Goal: Task Accomplishment & Management: Use online tool/utility

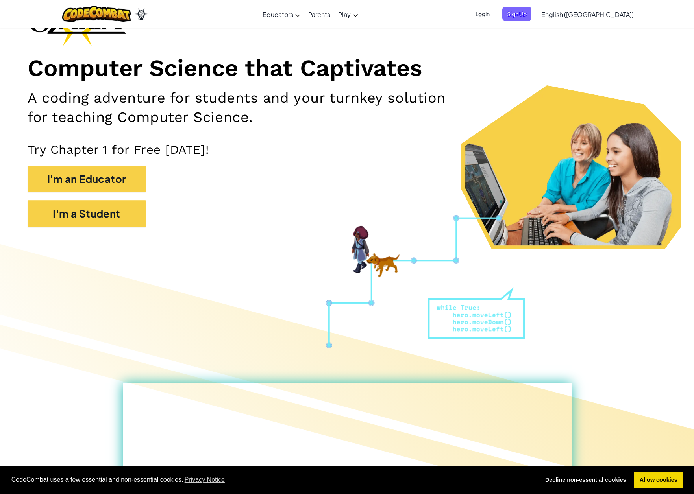
scroll to position [78, 0]
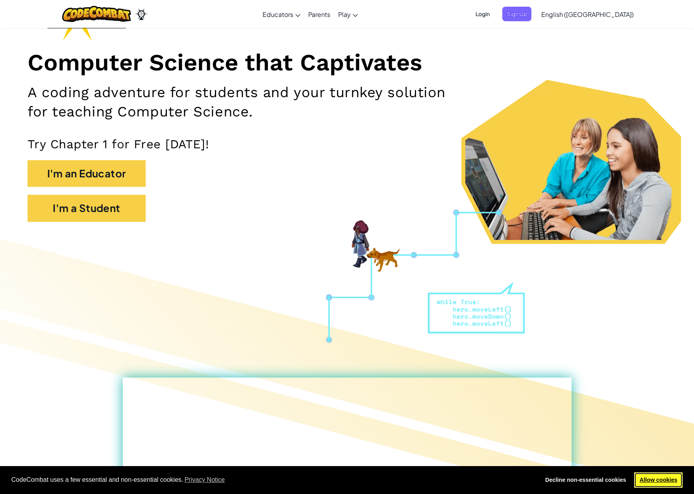
click at [667, 479] on link "Allow cookies" at bounding box center [658, 481] width 48 height 16
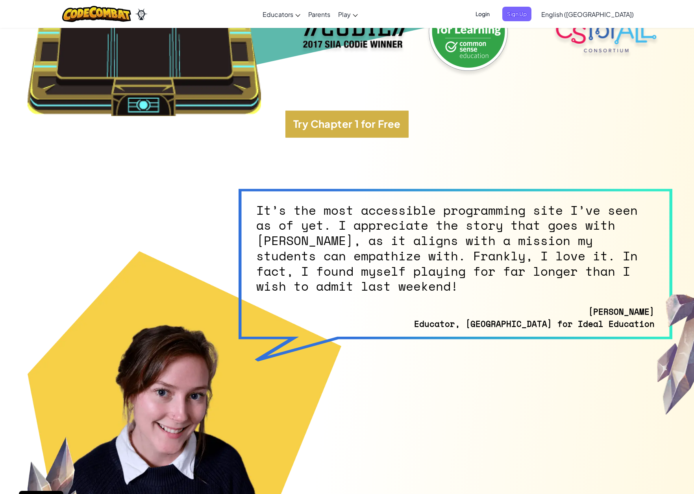
scroll to position [4383, 0]
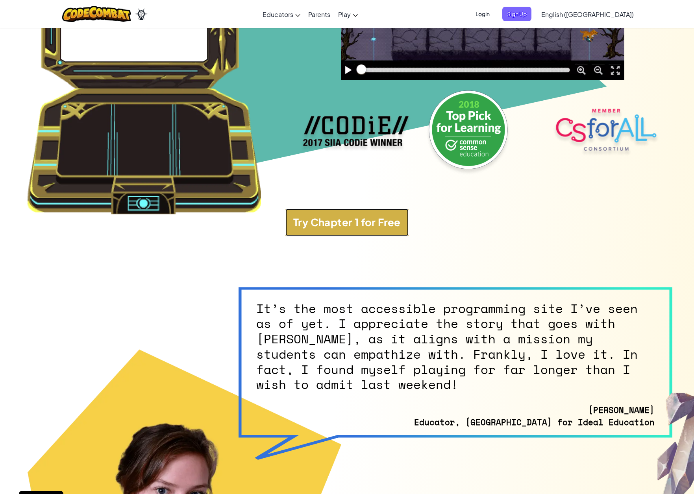
click at [368, 209] on button "Try Chapter 1 for Free" at bounding box center [346, 222] width 123 height 27
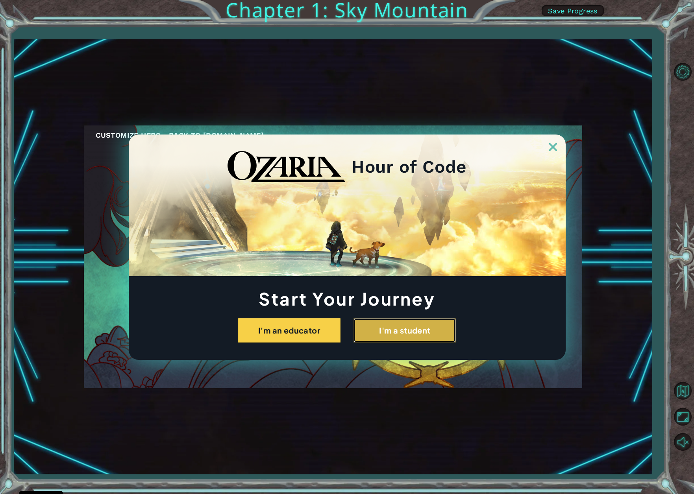
click at [411, 326] on button "I'm a student" at bounding box center [404, 330] width 102 height 24
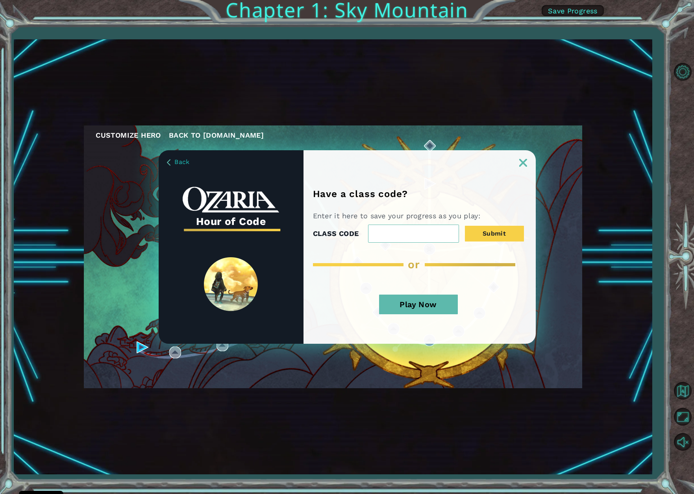
click at [439, 304] on button "Play Now" at bounding box center [418, 305] width 79 height 20
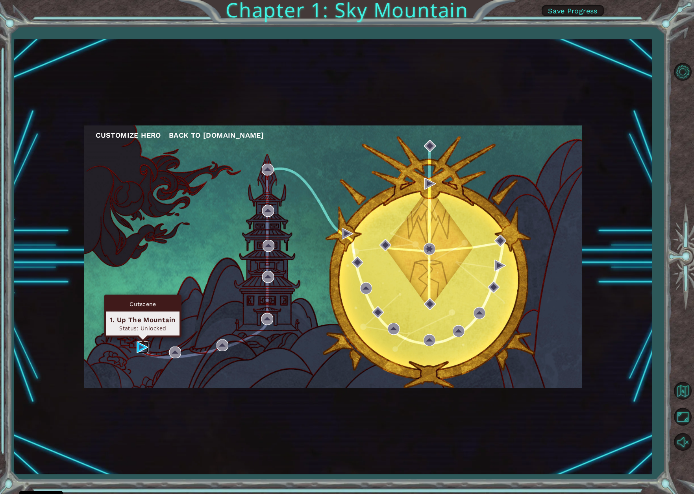
click at [140, 346] on img at bounding box center [143, 348] width 12 height 12
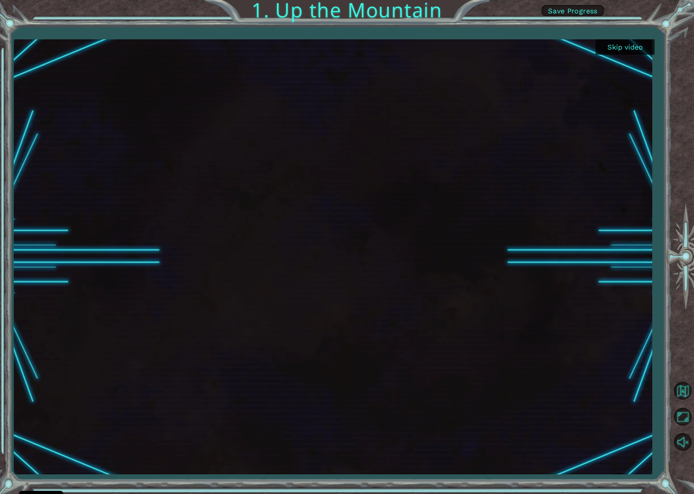
drag, startPoint x: 632, startPoint y: 45, endPoint x: 626, endPoint y: 50, distance: 8.1
click at [632, 45] on button "Skip video" at bounding box center [624, 46] width 59 height 15
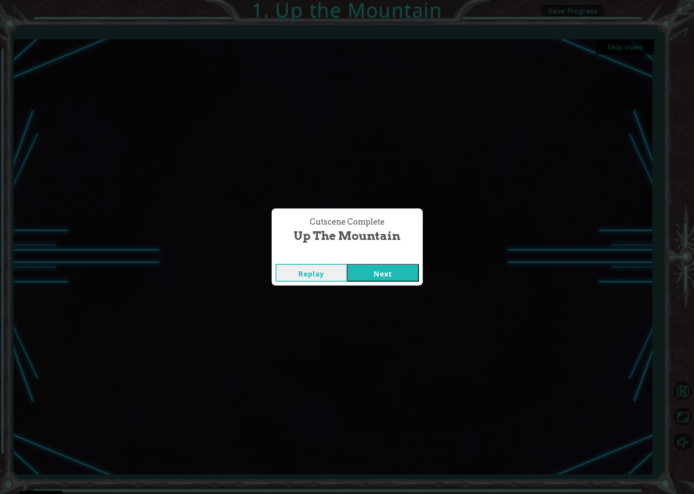
click at [387, 275] on button "Next" at bounding box center [383, 273] width 72 height 18
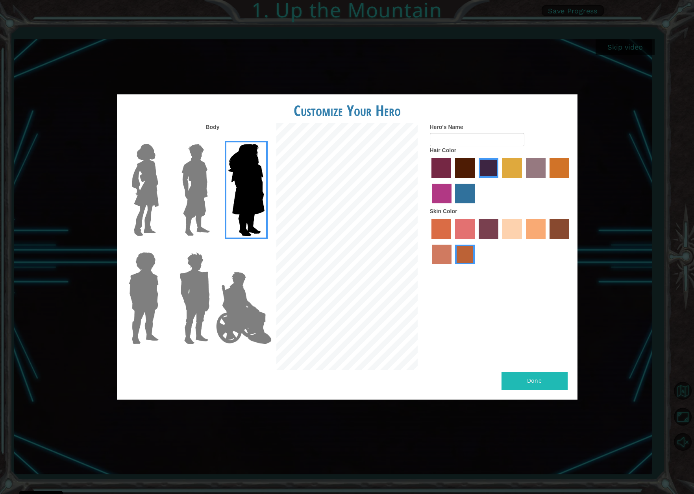
click at [251, 213] on img at bounding box center [246, 190] width 43 height 98
click at [264, 139] on input "Hero Amethyst" at bounding box center [264, 139] width 0 height 0
drag, startPoint x: 470, startPoint y: 193, endPoint x: 482, endPoint y: 220, distance: 29.4
click at [470, 193] on label "lachmara hair color" at bounding box center [465, 194] width 20 height 20
click at [453, 206] on input "lachmara hair color" at bounding box center [453, 206] width 0 height 0
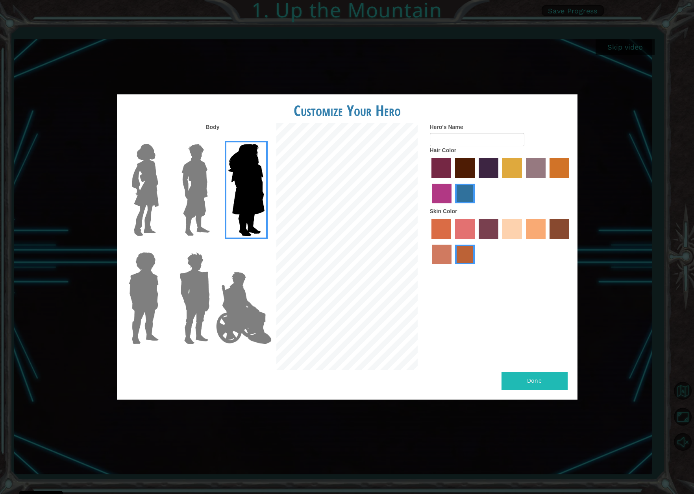
click at [524, 381] on button "Done" at bounding box center [534, 381] width 66 height 18
type input "omg"
click at [539, 386] on button "Done" at bounding box center [534, 381] width 66 height 18
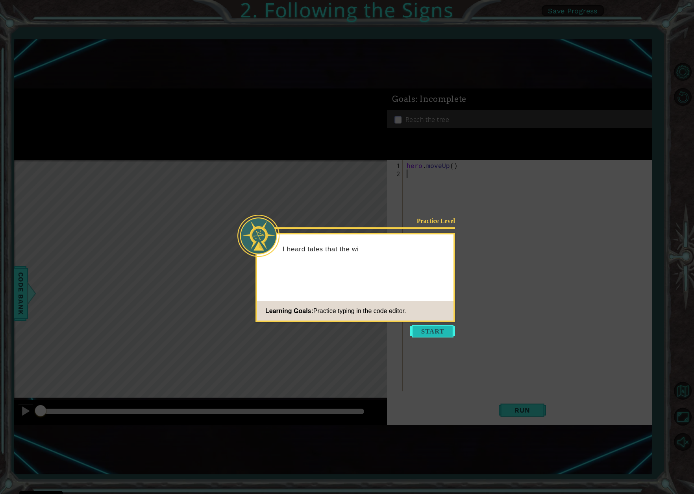
click at [432, 330] on button "Start" at bounding box center [432, 331] width 45 height 13
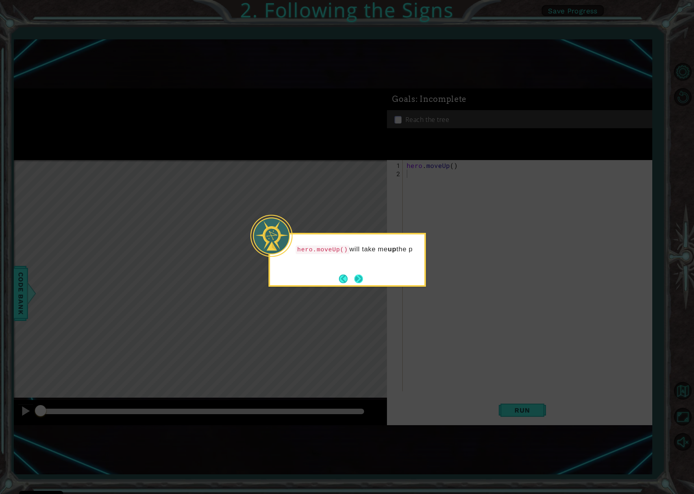
click at [362, 279] on button "Next" at bounding box center [358, 279] width 9 height 9
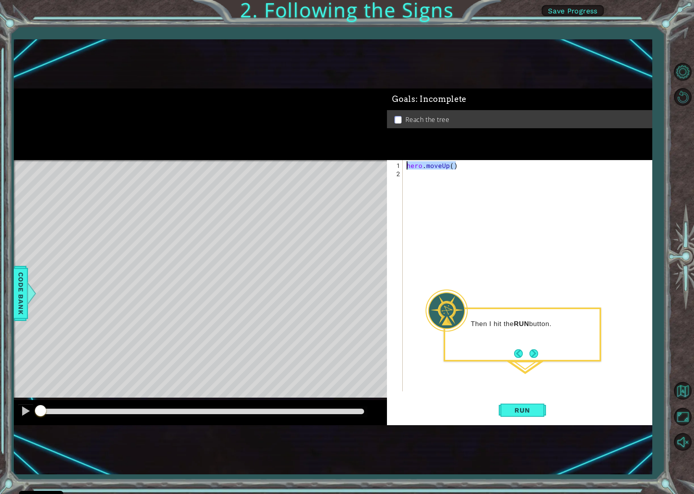
drag, startPoint x: 460, startPoint y: 167, endPoint x: 402, endPoint y: 168, distance: 58.2
click at [402, 168] on div "1 2 hero . moveUp ( ) ההההההההההההההההההההההההההההההההההההההההההההההההההההההההה…" at bounding box center [518, 275] width 262 height 231
type textarea "hero.moveUp()"
click at [416, 174] on div "hero . moveUp ( )" at bounding box center [529, 285] width 248 height 248
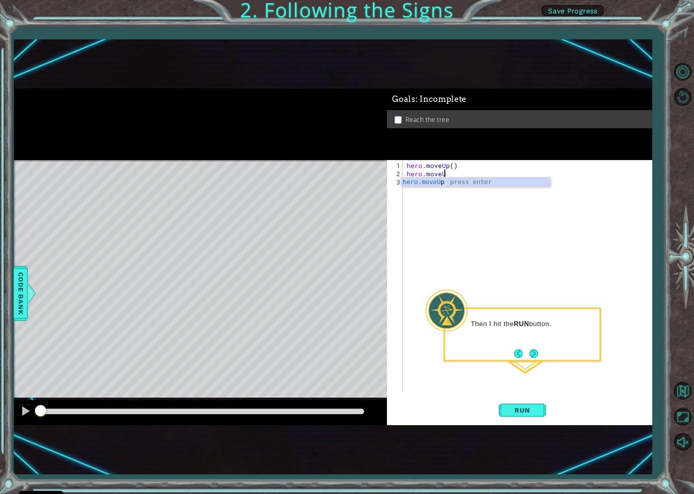
type textarea "hero.moveUp"
click at [530, 413] on span "Run" at bounding box center [521, 411] width 31 height 8
